Goal: Find specific page/section: Find specific page/section

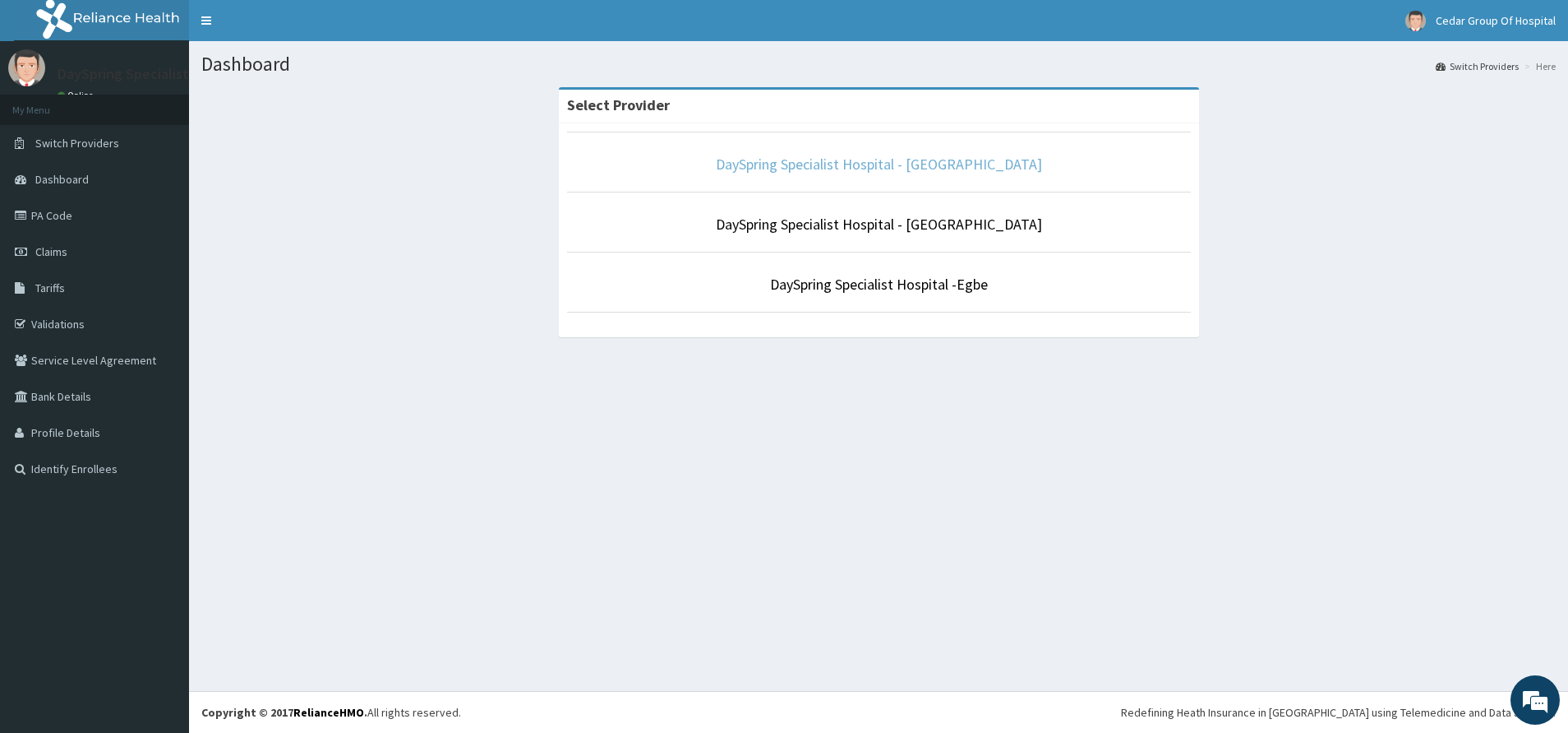
click at [944, 166] on link "DaySpring Specialist Hospital - [GEOGRAPHIC_DATA]" at bounding box center [879, 164] width 327 height 19
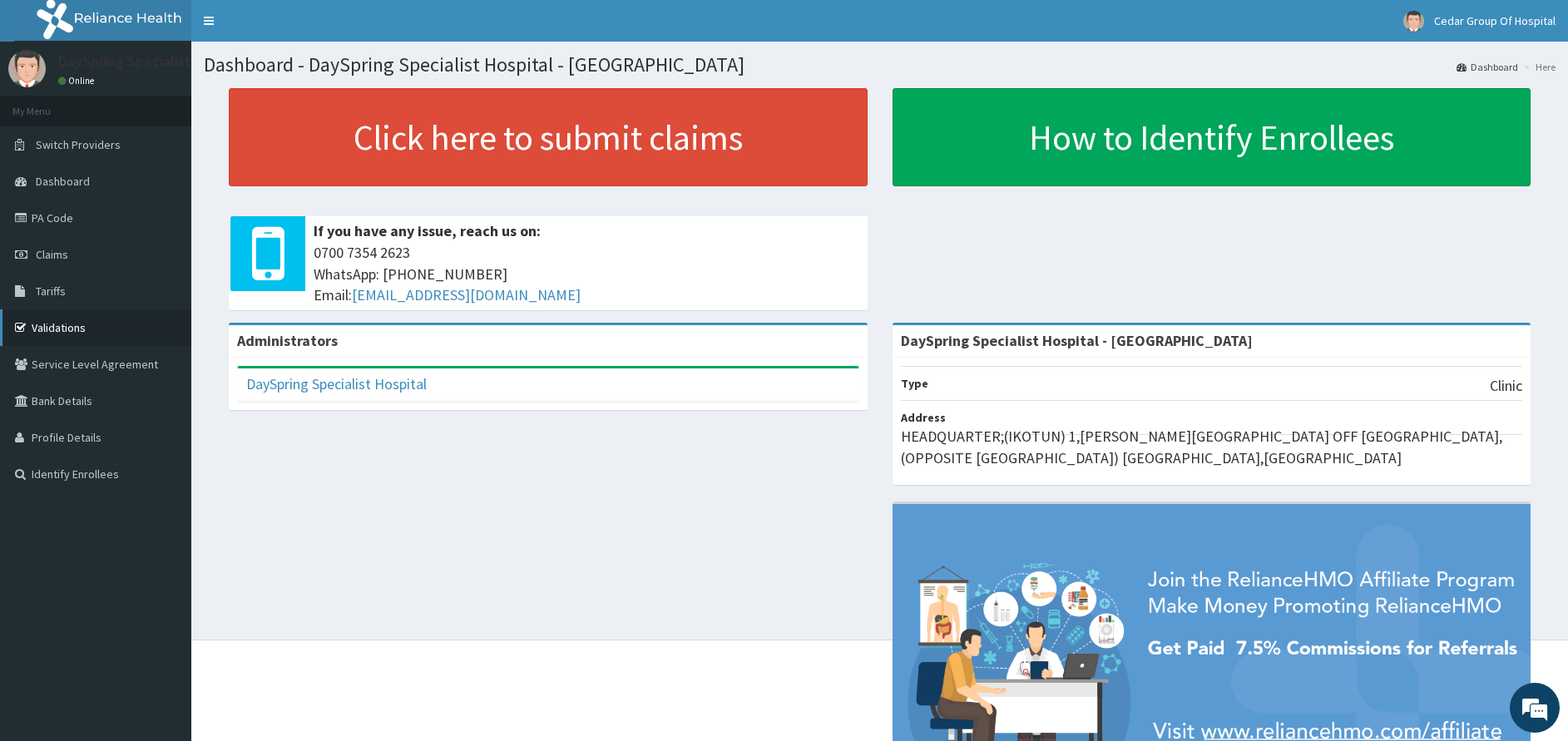
click at [70, 333] on link "Validations" at bounding box center [95, 327] width 192 height 37
